Goal: Check status: Check status

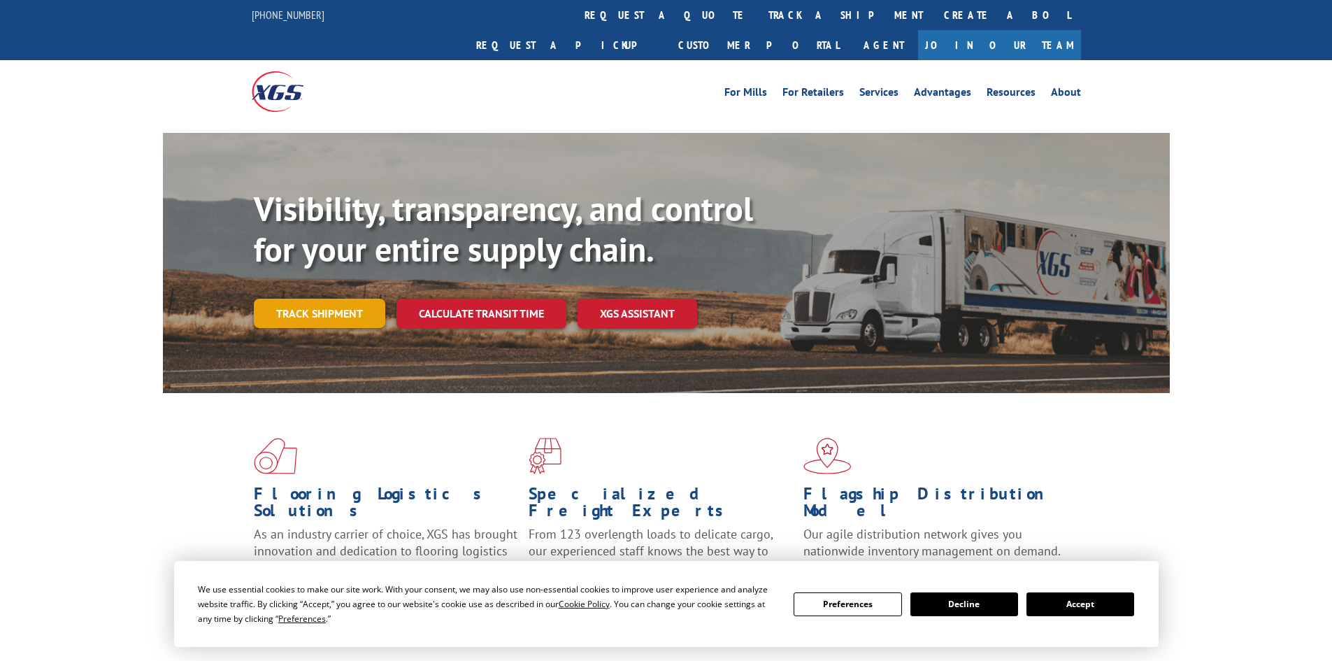
click at [308, 299] on link "Track shipment" at bounding box center [319, 313] width 131 height 29
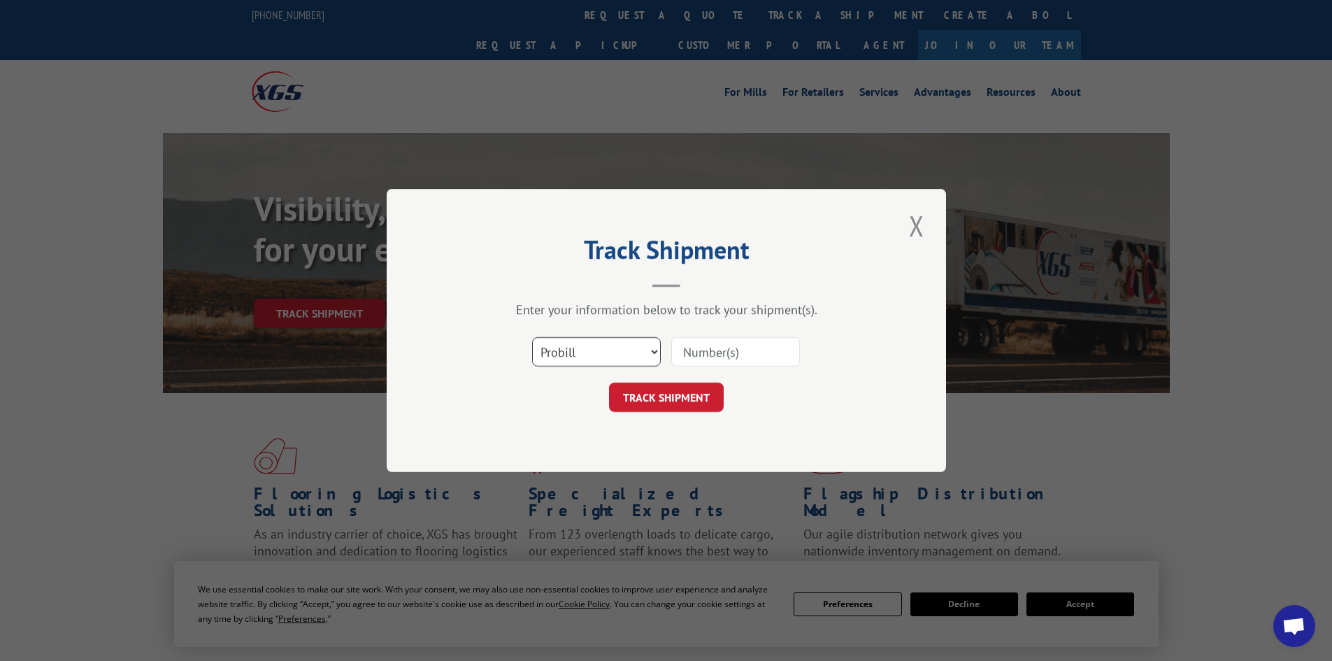
click at [609, 354] on select "Select category... Probill BOL PO" at bounding box center [596, 351] width 129 height 29
select select "bol"
click at [532, 337] on select "Select category... Probill BOL PO" at bounding box center [596, 351] width 129 height 29
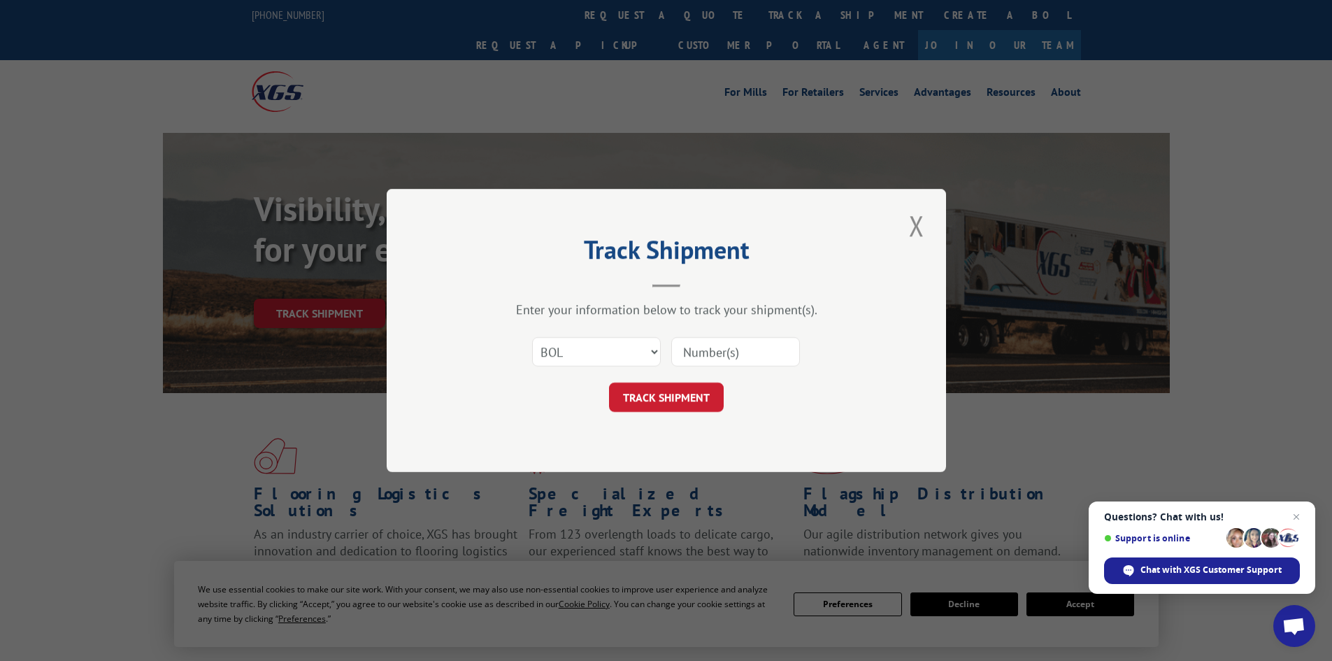
click at [738, 352] on input at bounding box center [735, 351] width 129 height 29
paste input "5940854"
type input "5940854"
click at [682, 406] on button "TRACK SHIPMENT" at bounding box center [666, 396] width 115 height 29
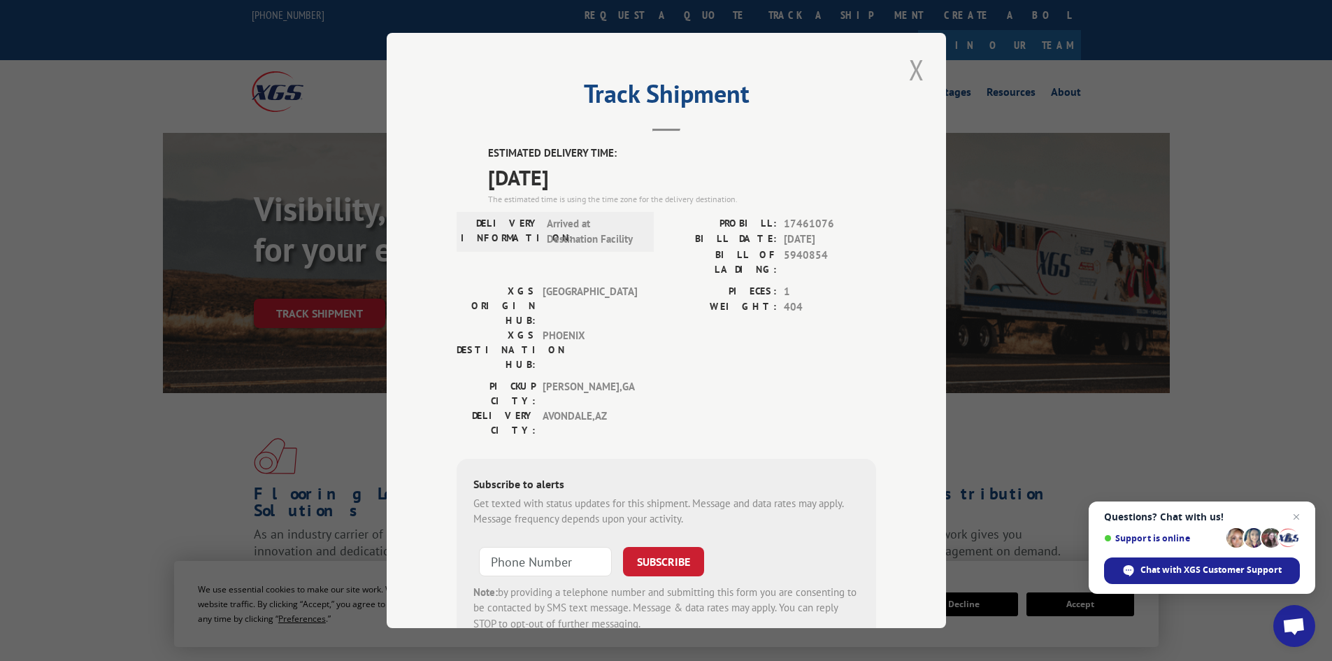
click at [911, 73] on button "Close modal" at bounding box center [917, 69] width 24 height 38
